Goal: Task Accomplishment & Management: Use online tool/utility

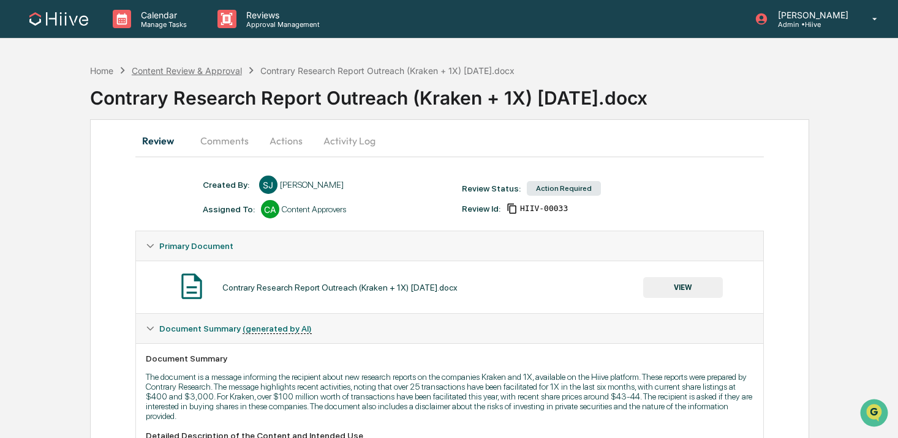
click at [212, 67] on div "Content Review & Approval" at bounding box center [187, 71] width 110 height 10
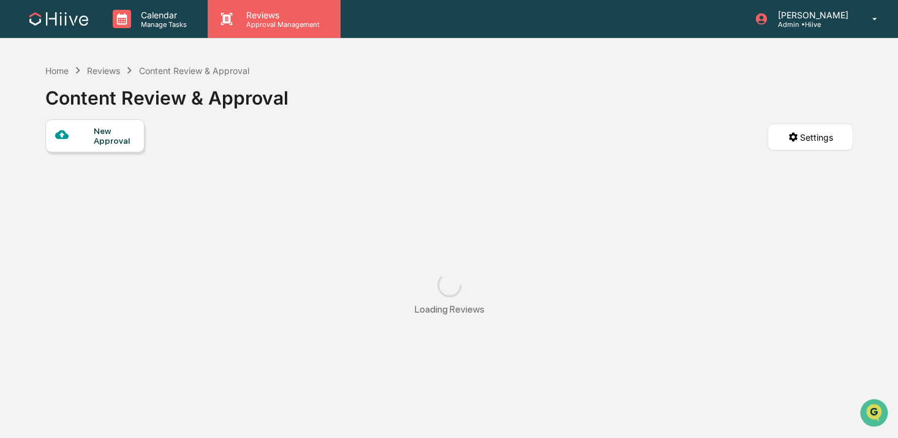
click at [248, 14] on p "Reviews" at bounding box center [280, 15] width 89 height 10
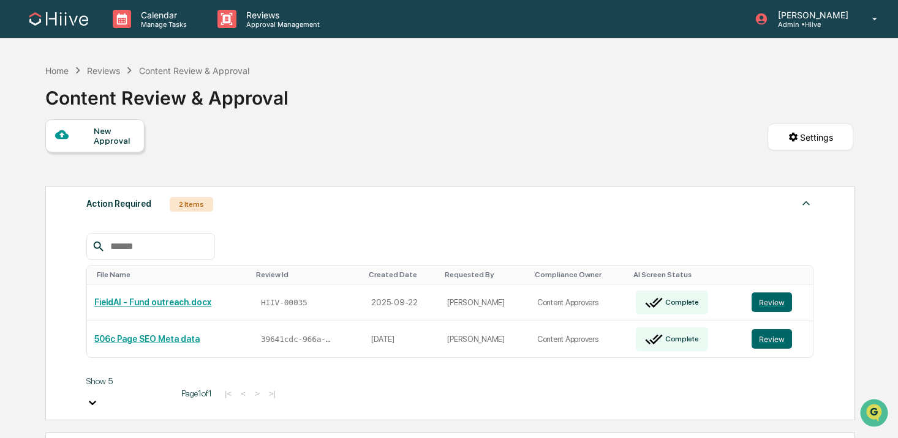
click at [761, 298] on button "Review" at bounding box center [771, 303] width 40 height 20
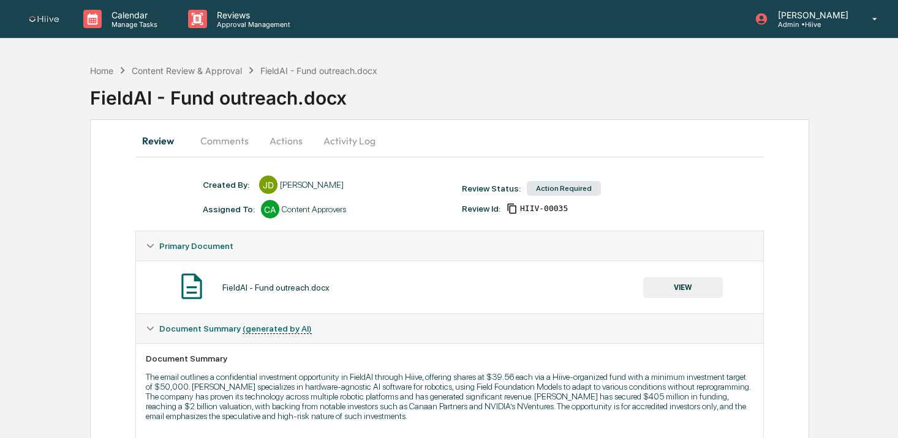
click at [218, 135] on button "Comments" at bounding box center [224, 140] width 68 height 29
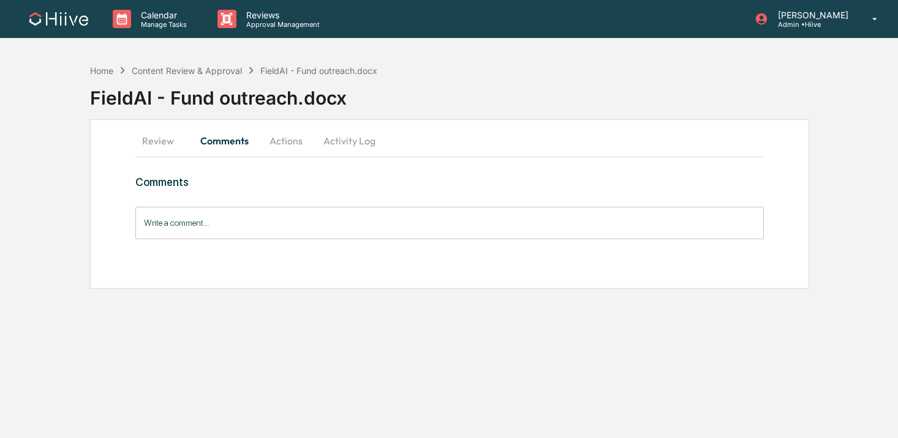
click at [169, 152] on button "Review" at bounding box center [162, 140] width 55 height 29
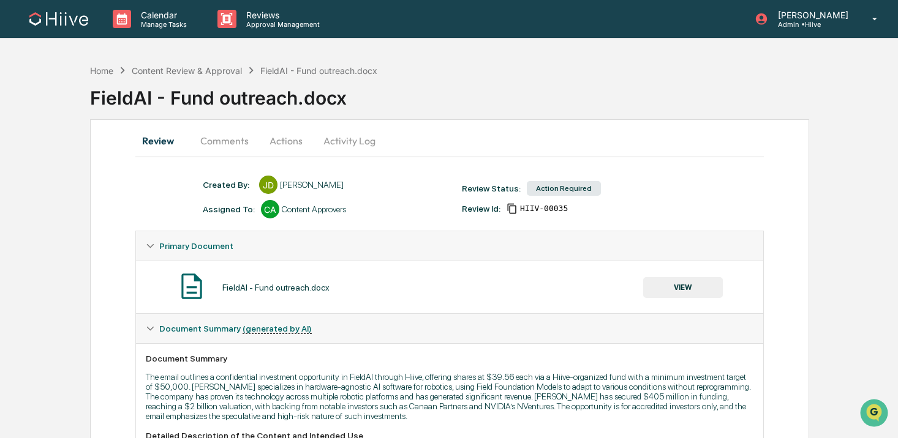
click at [209, 146] on button "Comments" at bounding box center [224, 140] width 68 height 29
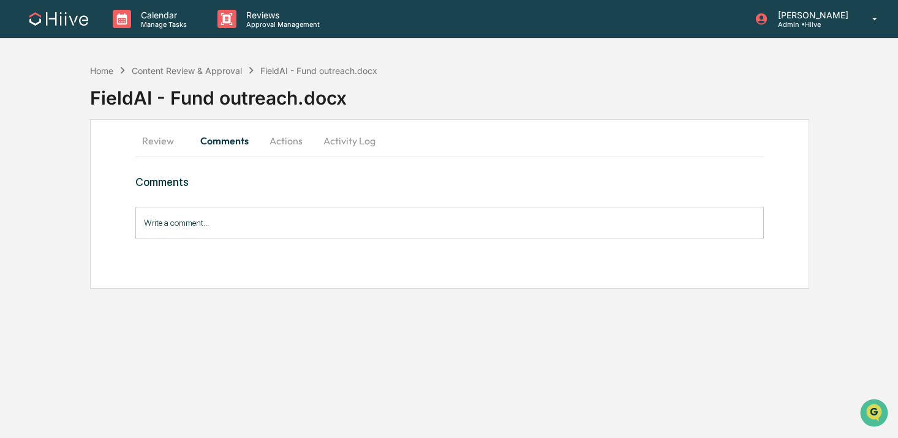
click at [292, 144] on button "Actions" at bounding box center [285, 140] width 55 height 29
